Goal: Task Accomplishment & Management: Complete application form

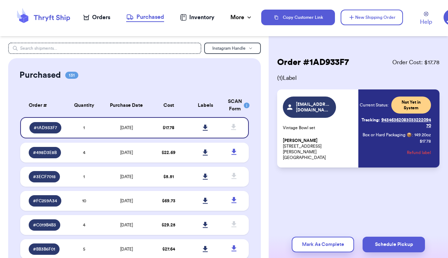
click at [96, 19] on div "Orders" at bounding box center [96, 17] width 27 height 9
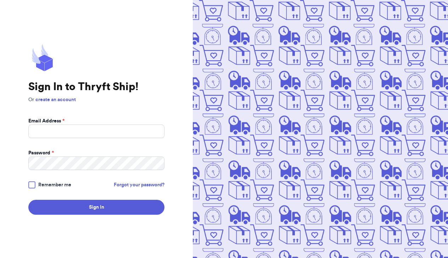
click at [143, 97] on p "Or create an account" at bounding box center [96, 99] width 136 height 7
click at [124, 136] on input "Email Address *" at bounding box center [96, 130] width 136 height 13
type input "juliedmacd@gmail.com"
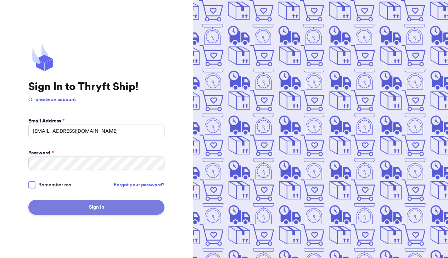
click at [90, 207] on button "Sign In" at bounding box center [96, 207] width 136 height 15
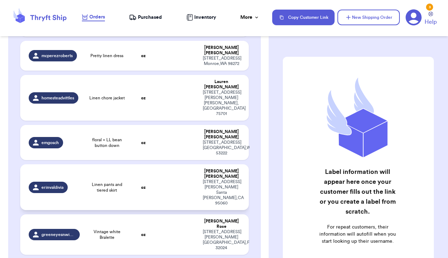
scroll to position [121, 0]
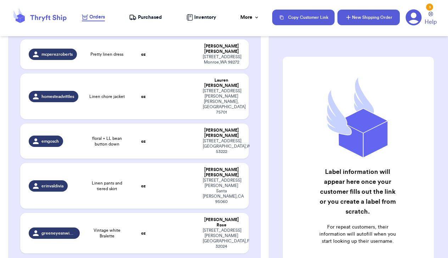
click at [359, 13] on button "New Shipping Order" at bounding box center [368, 18] width 62 height 16
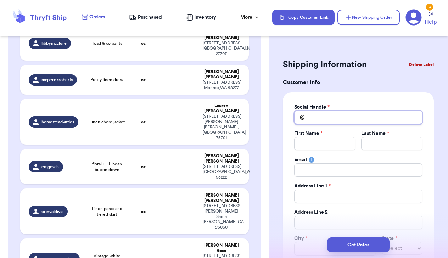
click at [320, 116] on input "Total Amount Paid" at bounding box center [358, 117] width 128 height 13
type input "k"
type input "ki"
type input "k"
type input "ka"
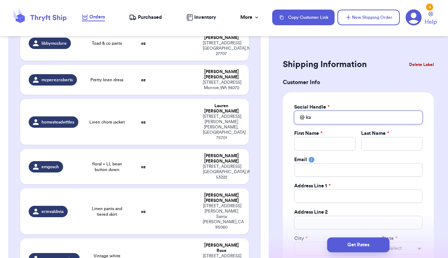
type input "kai"
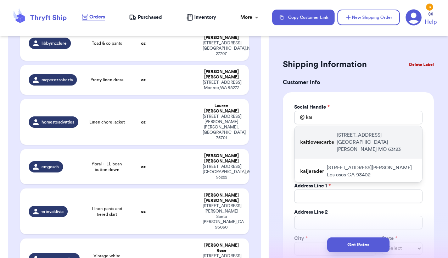
click at [360, 136] on p "9119 Lemona Drive St. Louis MO 63123" at bounding box center [377, 141] width 80 height 21
type input "kaitlovescarbs"
type input "Kaitlin"
type input "Vasatka"
type input "9119 Lemona Drive"
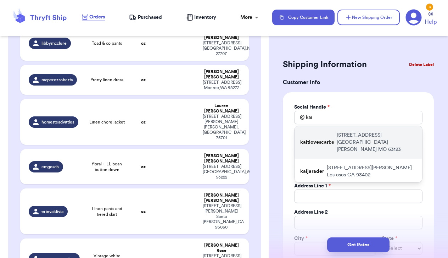
type input "St. Louis"
select select "MO"
type input "63123"
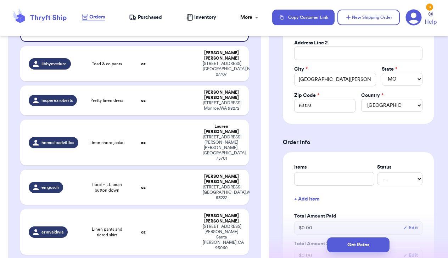
scroll to position [176, 0]
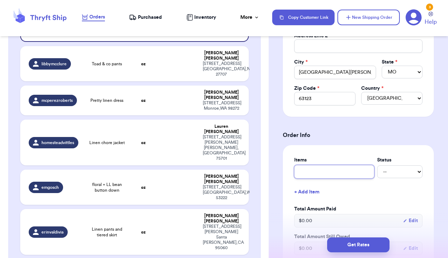
type input "p"
type input "pl"
type input "pla"
type input "plai"
type input "plaid"
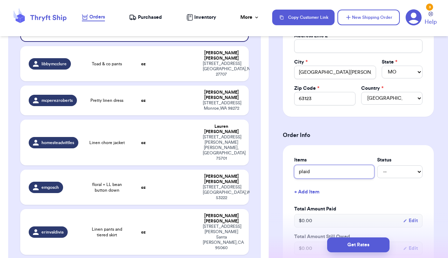
type input "plaid"
type input "plaid d"
type input "plaid dr"
type input "plaid dre"
type input "plaid dres"
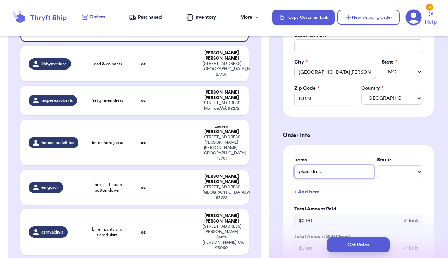
type input "plaid dress"
type input "plaid dress,"
type input "plaid dress, f"
type input "plaid dress, fl"
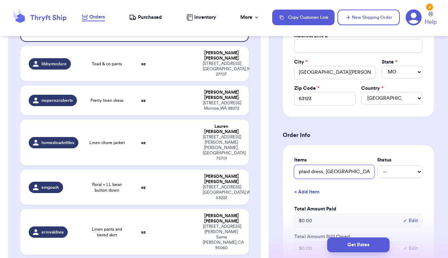
type input "plaid dress, fla"
type input "plaid dress, flax"
type input "plaid dress, flax t"
type input "plaid dress, flax te"
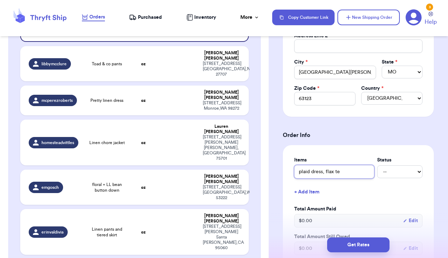
type input "plaid dress, flax tee"
type input "plaid dress, flax tee a"
type input "plaid dress, flax tee an"
type input "plaid dress, flax tee and"
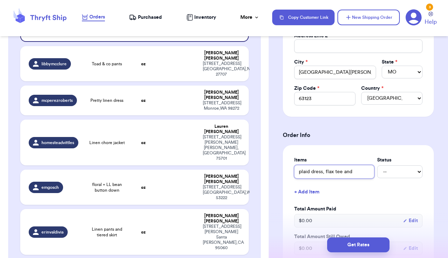
type input "plaid dress, flax tee and"
type input "plaid dress, flax tee and l"
type input "plaid dress, flax tee and li"
type input "plaid dress, flax tee and lin"
type input "plaid dress, flax tee and line"
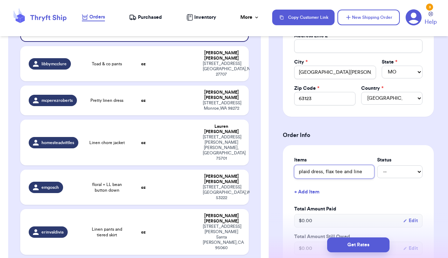
type input "plaid dress, flax tee and linen"
type input "plaid dress, flax tee and linen t"
type input "plaid dress, flax tee and linen"
type input "plaid dress, flax tee and linen b"
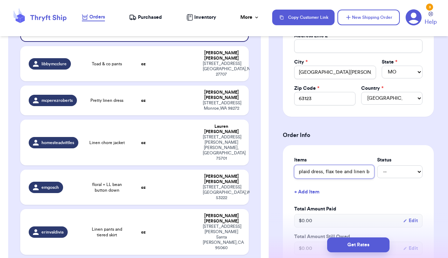
type input "plaid dress, flax tee and linen bu"
type input "plaid dress, flax tee and linen but"
type input "plaid dress, flax tee and linen butt"
type input "plaid dress, flax tee and linen butto"
type input "plaid dress, flax tee and linen button"
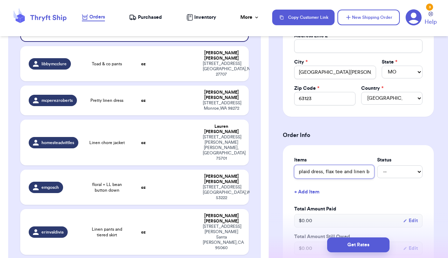
type input "plaid dress, flax tee and linen button"
type input "plaid dress, flax tee and linen button t"
type input "plaid dress, flax tee and linen button te"
type input "plaid dress, flax tee and linen button tee"
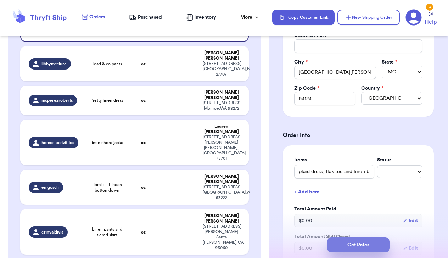
click at [353, 245] on button "Get Rates" at bounding box center [358, 244] width 62 height 15
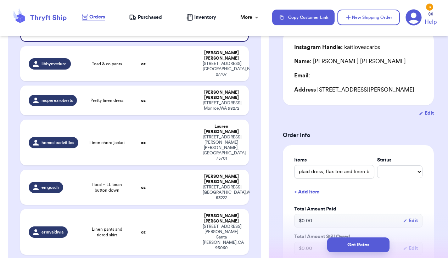
scroll to position [27, 0]
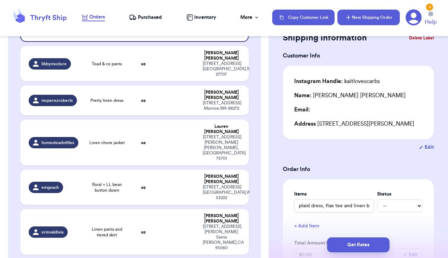
click at [350, 14] on icon "button" at bounding box center [348, 17] width 7 height 7
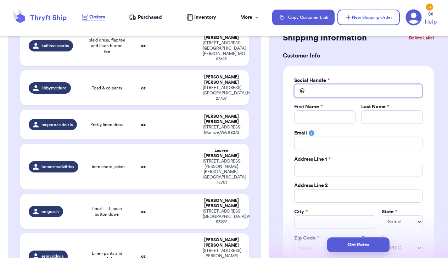
click at [331, 90] on input "Total Amount Paid" at bounding box center [358, 90] width 128 height 13
type input "m"
type input "mi"
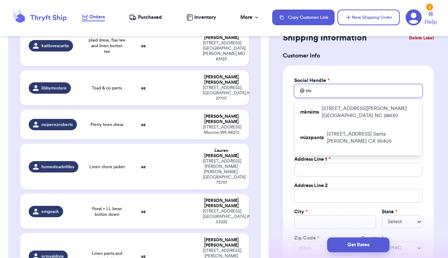
type input "mis"
type input "miss"
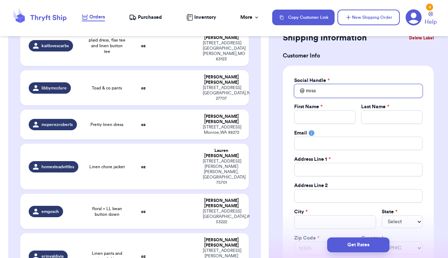
type input "mis"
type input "mi"
type input "m"
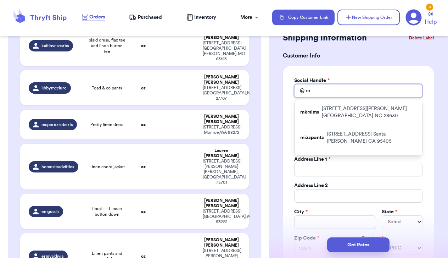
type input "mt"
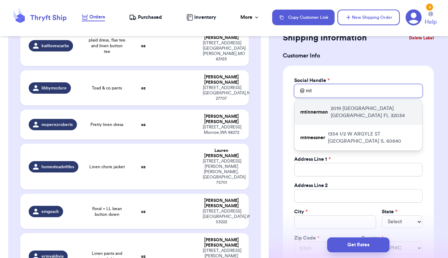
type input "mt"
click at [359, 107] on p "2019 Village Lane Fernandina Beach FL 32034" at bounding box center [374, 112] width 86 height 14
type input "mtinnermon"
type input "Missy"
type input "Tinnermon"
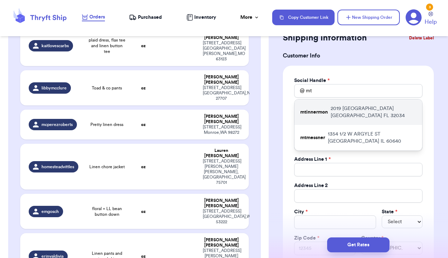
type input "brianmissyandben@yahoo.com"
type input "2019 Village Lane"
type input "Fernandina Beach"
select select "FL"
type input "32034"
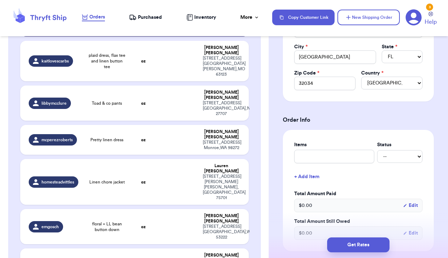
scroll to position [194, 0]
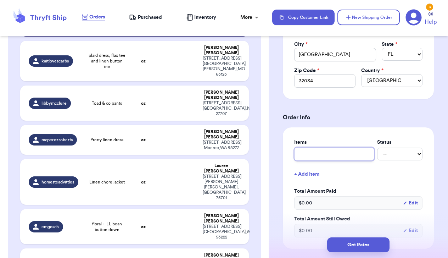
click at [324, 157] on input "text" at bounding box center [334, 153] width 80 height 13
type input "f"
type input "fl"
type input "fla"
type input "flax"
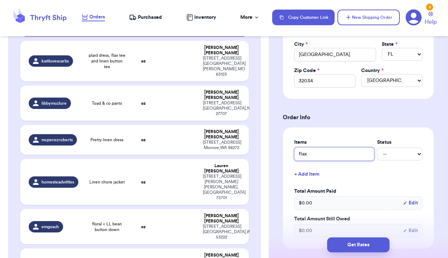
type input "flax"
type input "flax d"
type input "flax dr"
type input "flax dre"
type input "flax dres"
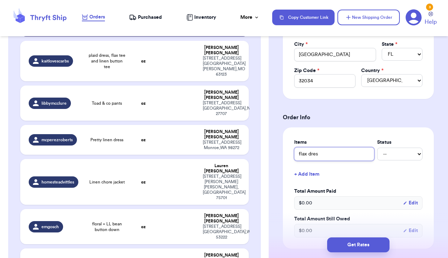
type input "flax dress"
type input "flax dress a"
type input "flax dress an"
type input "flax dress and"
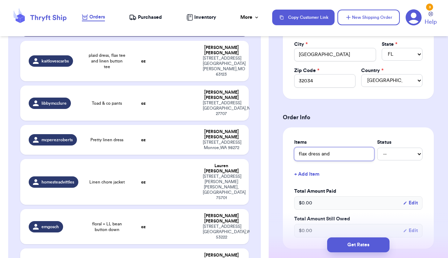
type input "flax dress and"
type input "flax dress and c"
type input "flax dress and cu"
type input "flax dress and cut"
type input "flax dress and cutl"
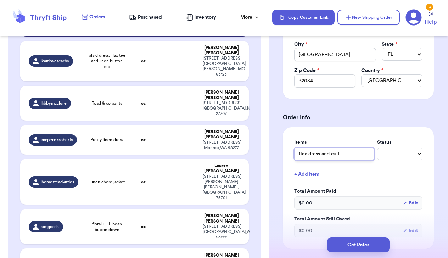
type input "flax dress and cutlo"
type input "flax dress and cutloo"
type input "flax dress and cutloos"
type input "flax dress and cutloose"
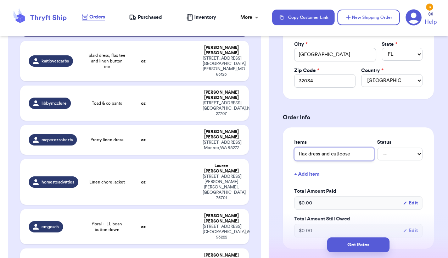
type input "flax dress and cutloose t"
type input "flax dress and cutloose tu"
type input "flax dress and cutloose tun"
type input "flax dress and cutloose tuni"
type input "flax dress and cutloose tunic"
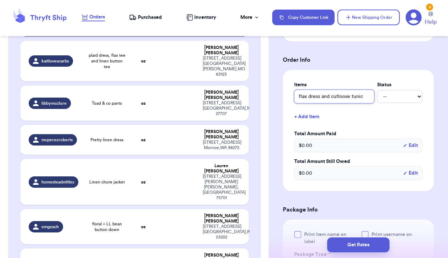
scroll to position [253, 0]
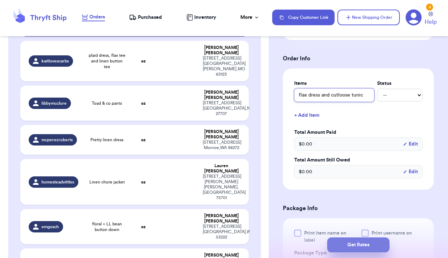
type input "flax dress and cutloose tunic"
click at [348, 242] on button "Get Rates" at bounding box center [358, 244] width 62 height 15
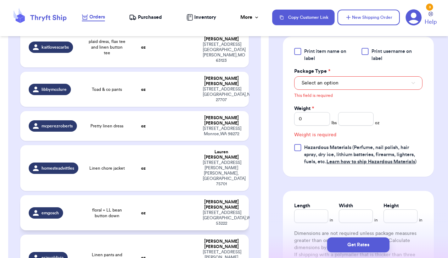
scroll to position [145, 0]
